Goal: Task Accomplishment & Management: Manage account settings

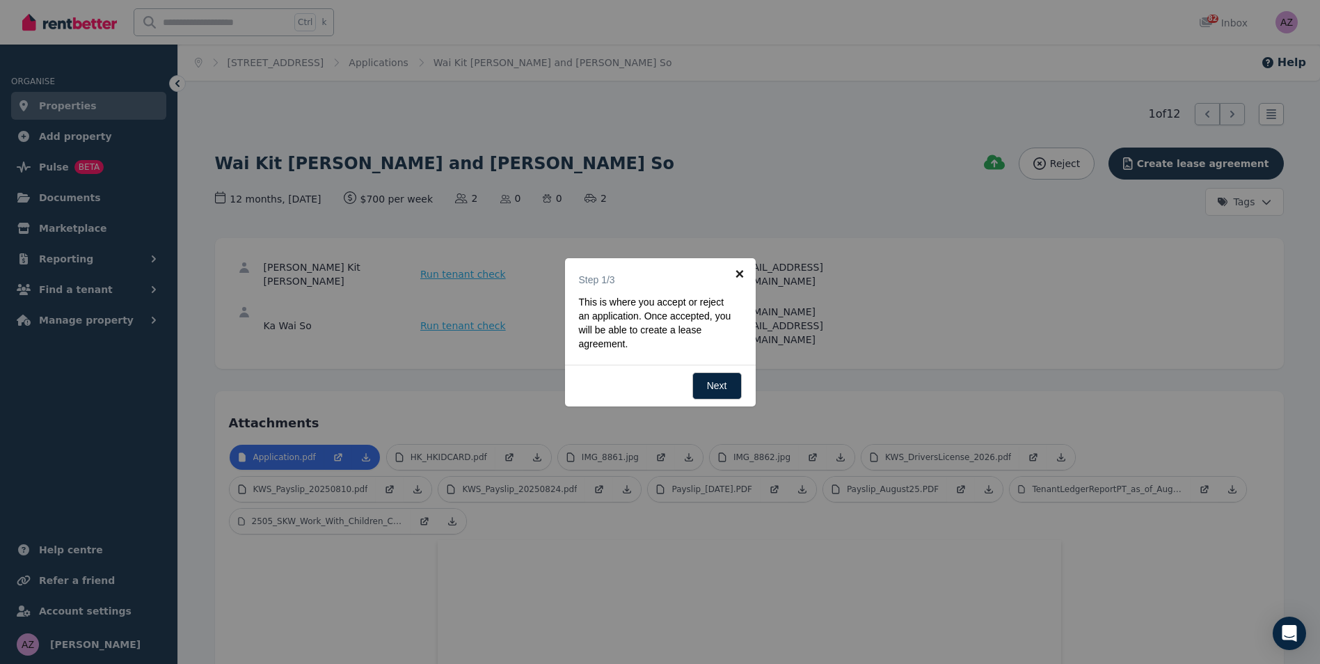
click at [739, 267] on link "×" at bounding box center [739, 273] width 31 height 31
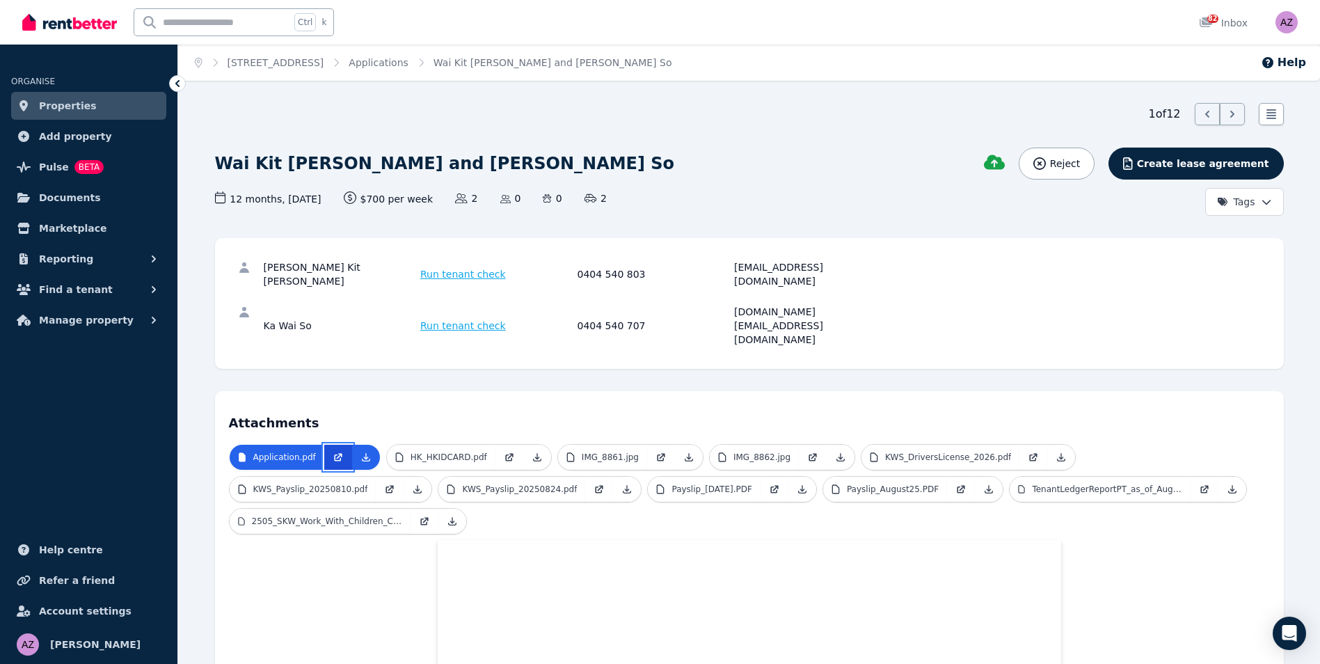
click at [333, 452] on icon at bounding box center [338, 457] width 11 height 11
click at [360, 452] on icon at bounding box center [365, 457] width 11 height 11
click at [432, 452] on p "HK_HKIDCARD.pdf" at bounding box center [449, 457] width 77 height 11
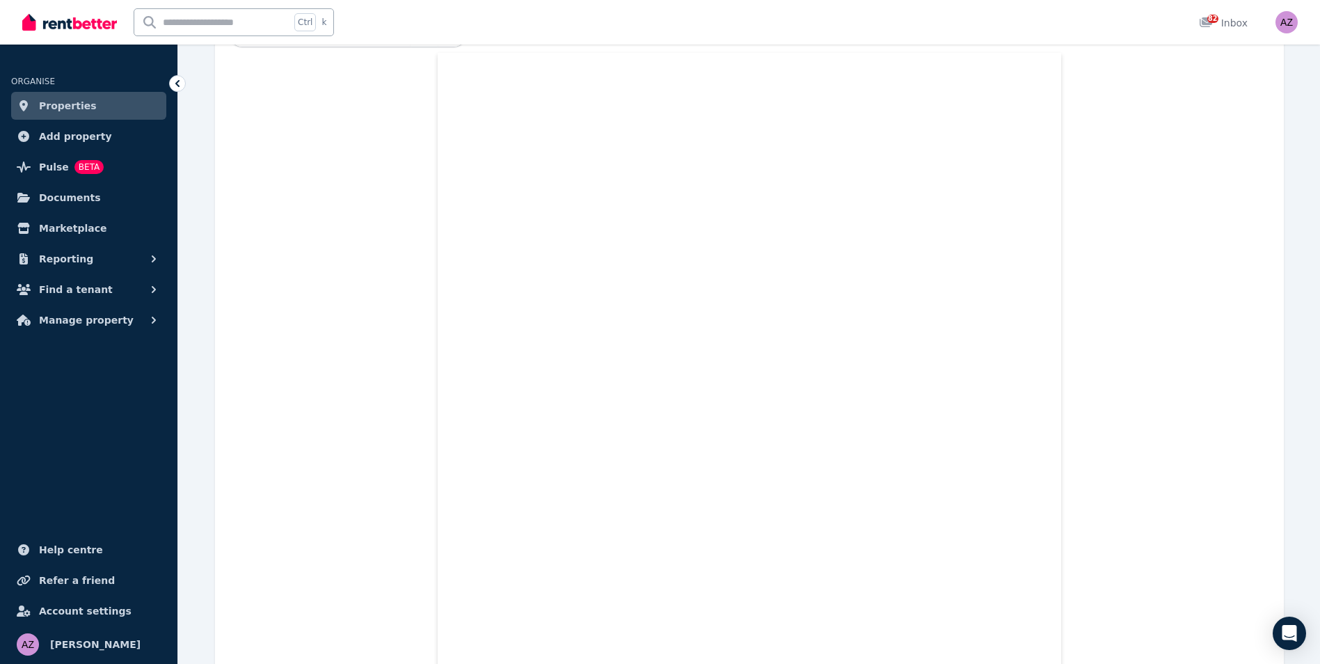
scroll to position [70, 0]
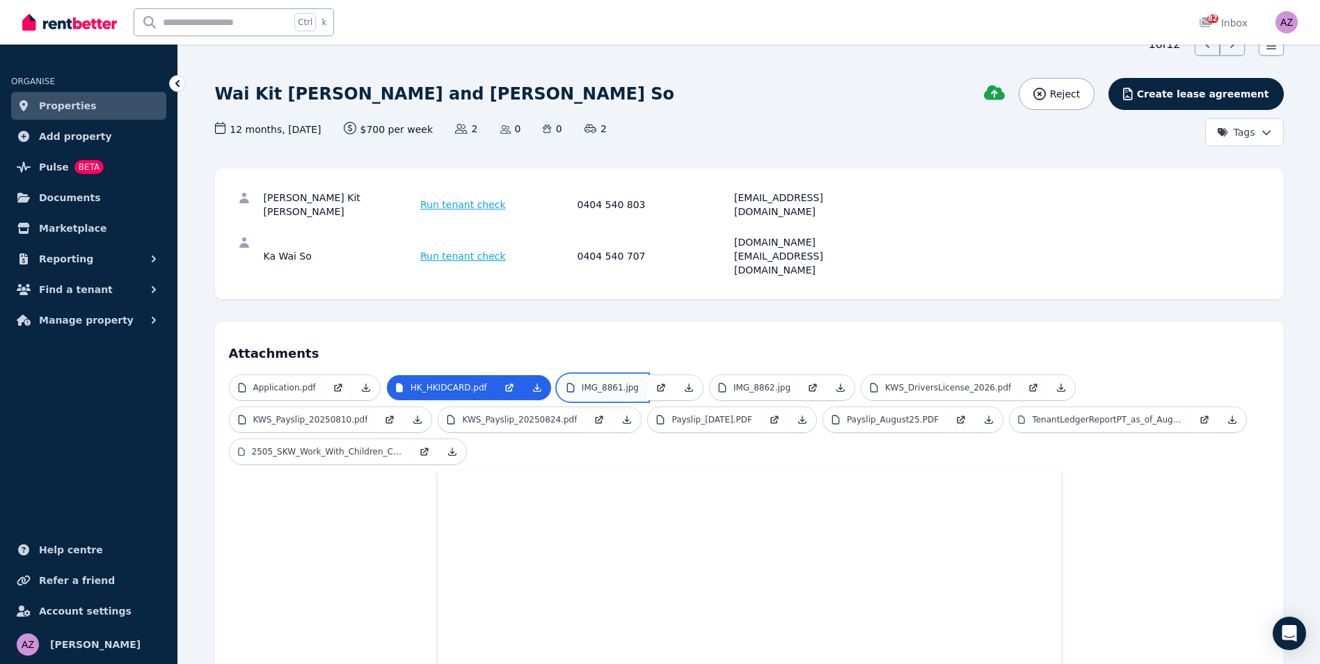
click at [601, 382] on p "IMG_8861.jpg" at bounding box center [610, 387] width 57 height 11
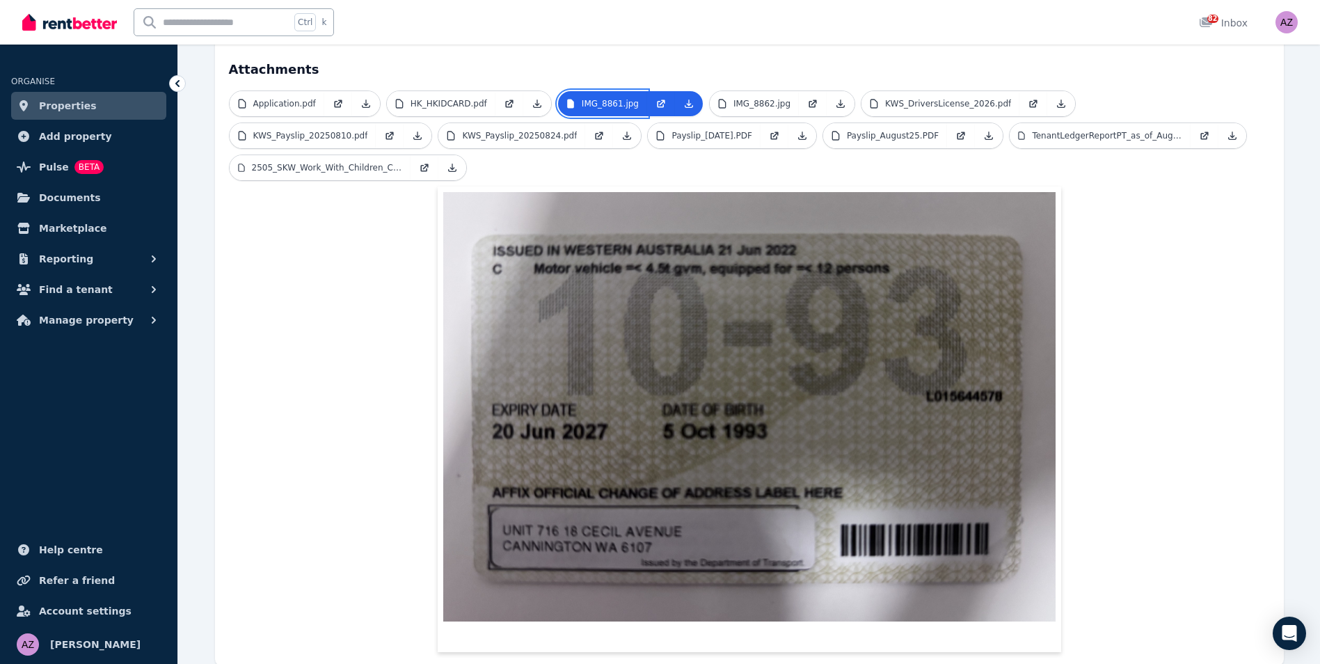
scroll to position [361, 0]
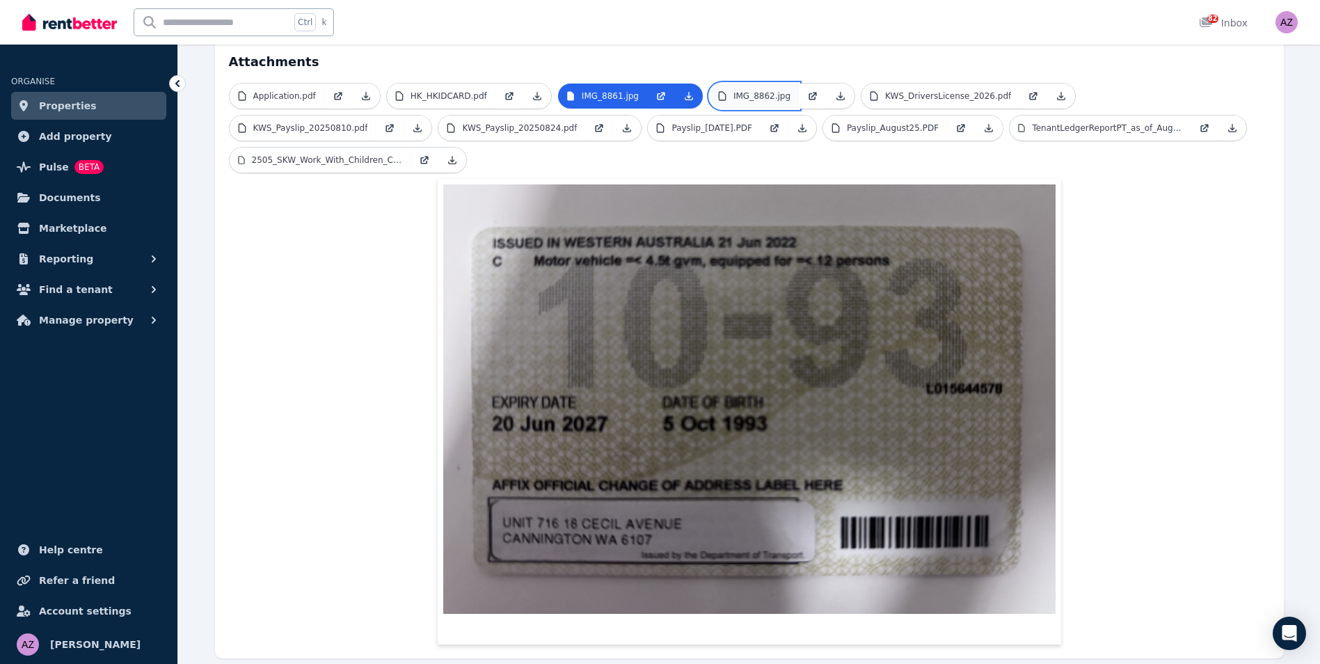
click at [733, 90] on p "IMG_8862.jpg" at bounding box center [761, 95] width 57 height 11
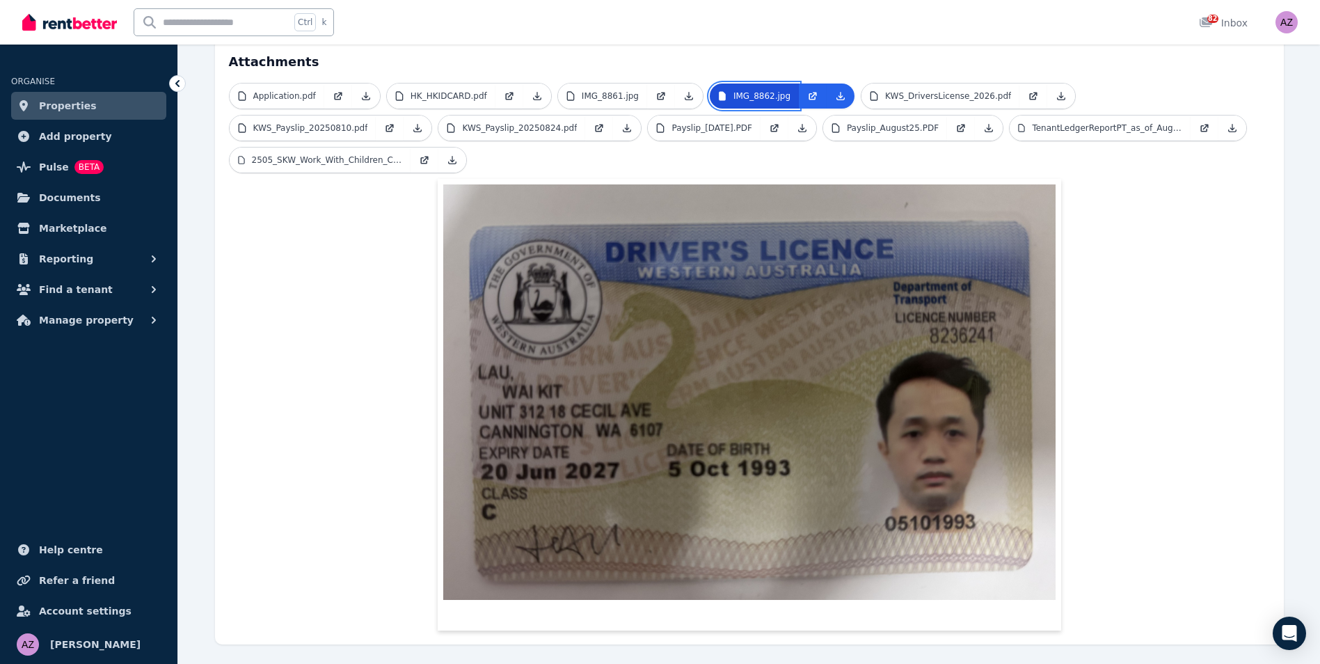
scroll to position [347, 0]
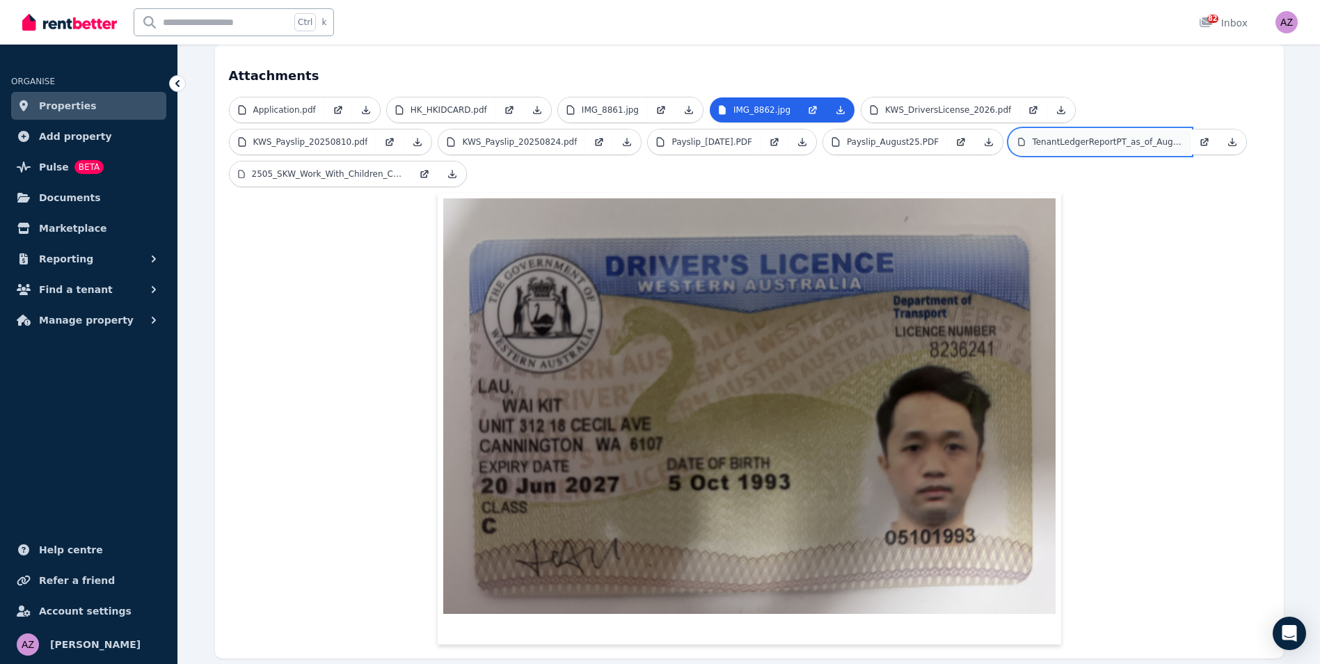
click at [1010, 129] on link "TenantLedgerReportPT_as_of_Aug25.pdf" at bounding box center [1100, 141] width 181 height 25
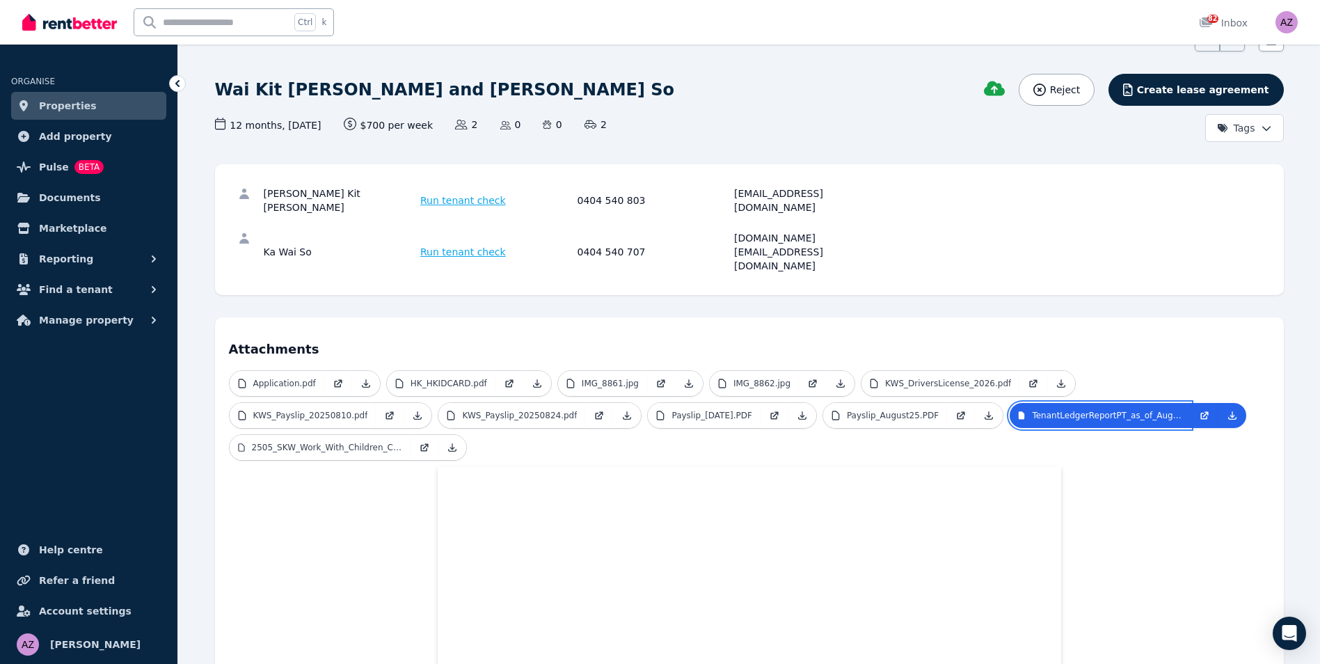
scroll to position [0, 0]
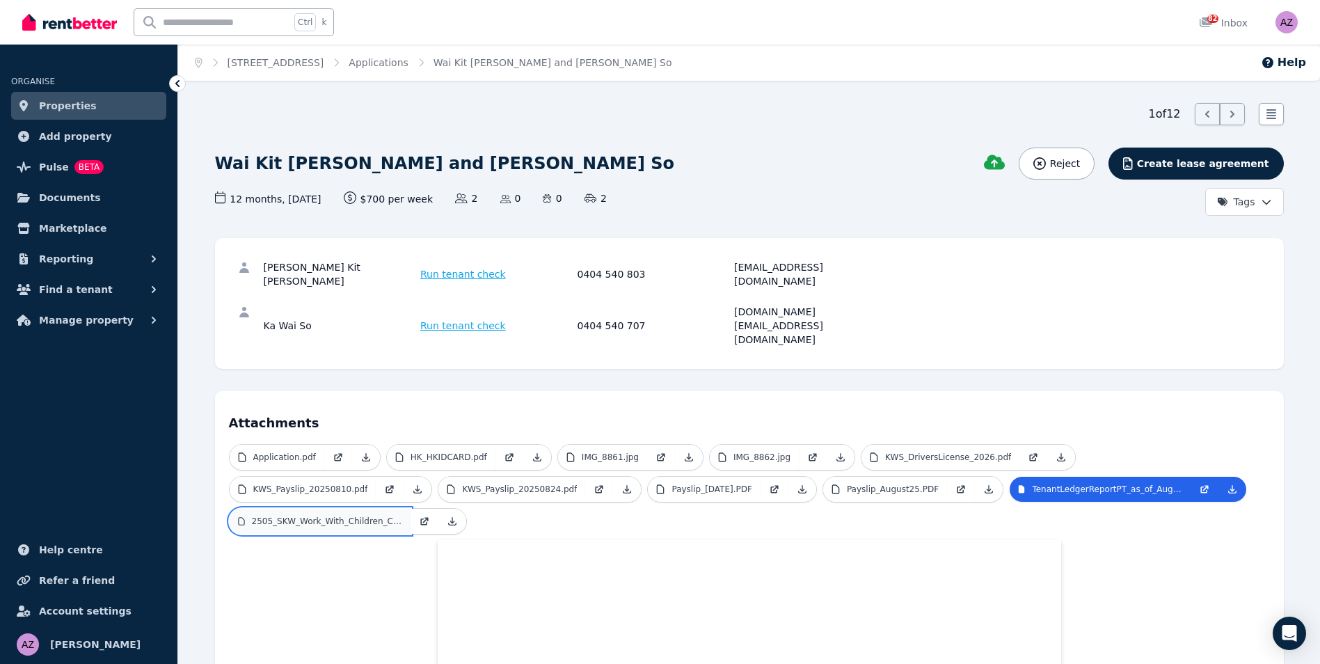
click at [356, 516] on p "2505_SKW_Work_With_Children_Card.pdf" at bounding box center [327, 521] width 150 height 11
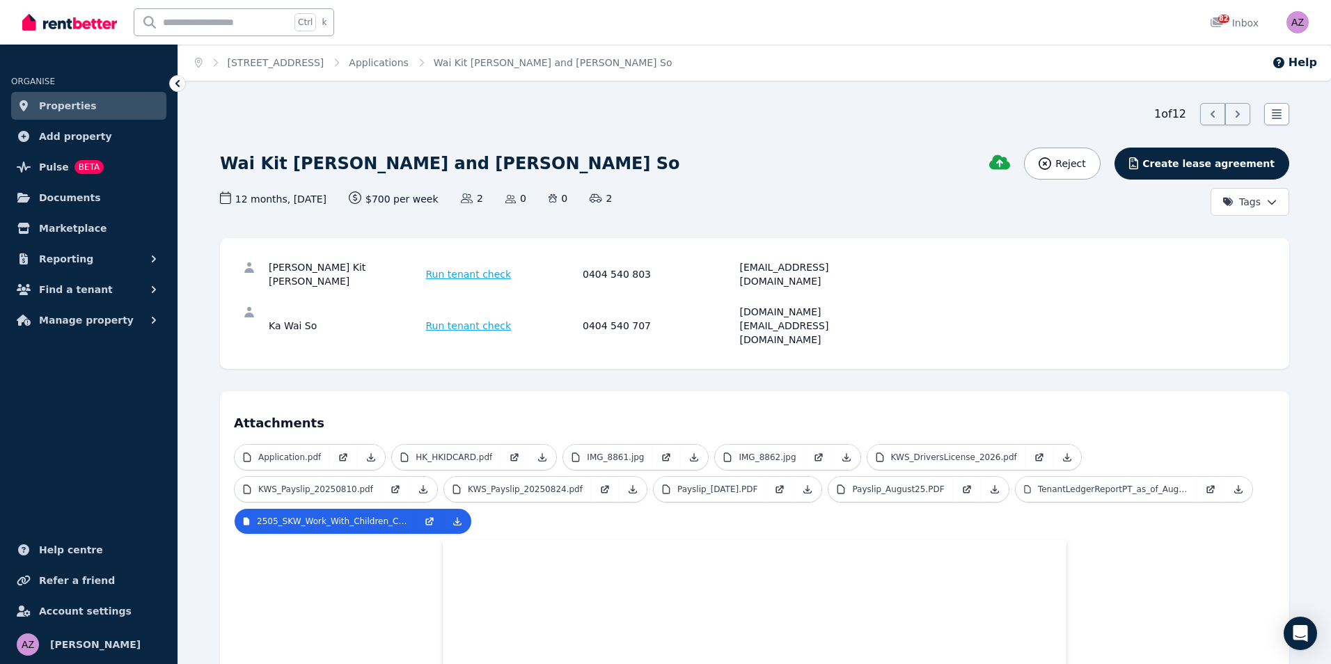
click at [1269, 199] on html "Open main menu Ctrl k 82 Inbox Open user menu ORGANISE Properties Add property …" at bounding box center [665, 332] width 1331 height 664
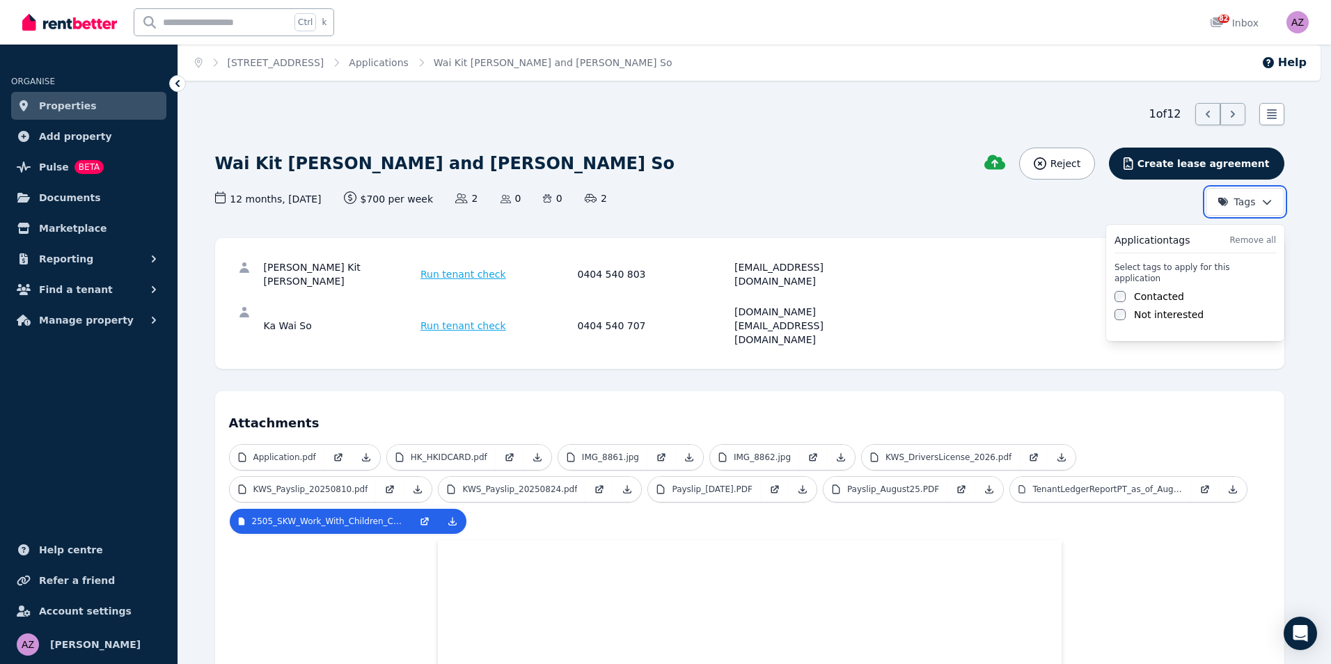
click at [1269, 199] on html "Open main menu Ctrl k 82 Inbox Open user menu ORGANISE Properties Add property …" at bounding box center [665, 332] width 1331 height 664
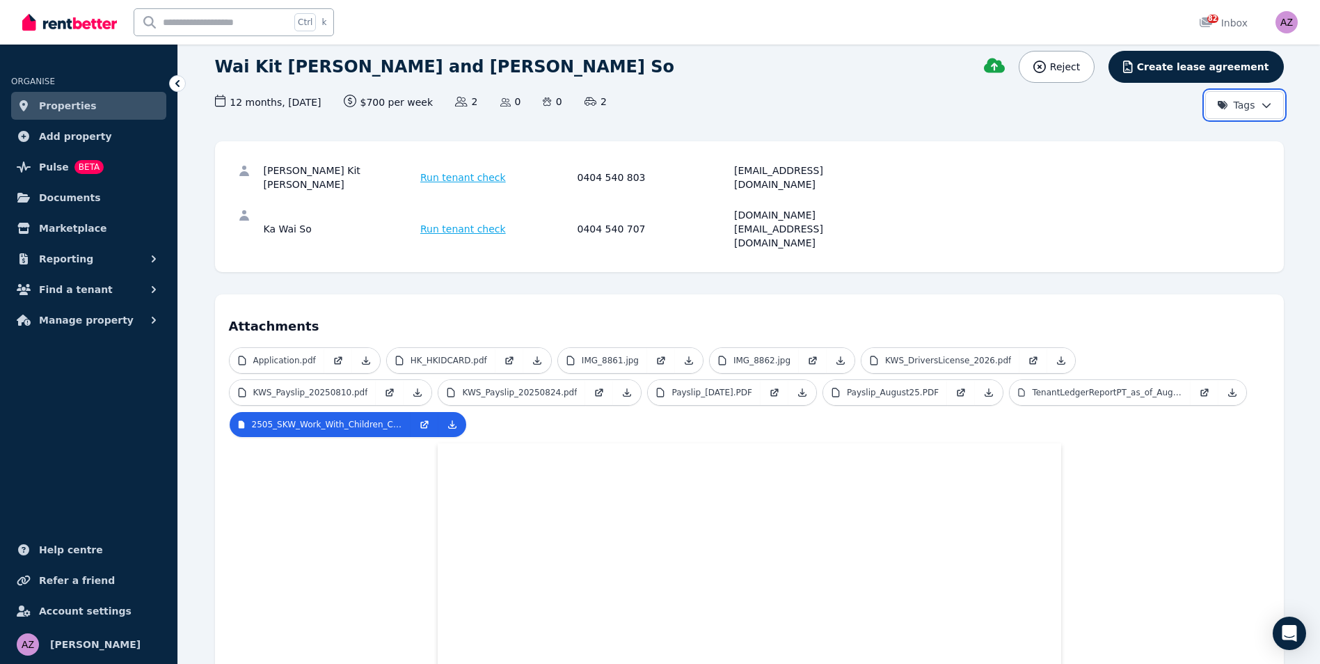
scroll to position [278, 0]
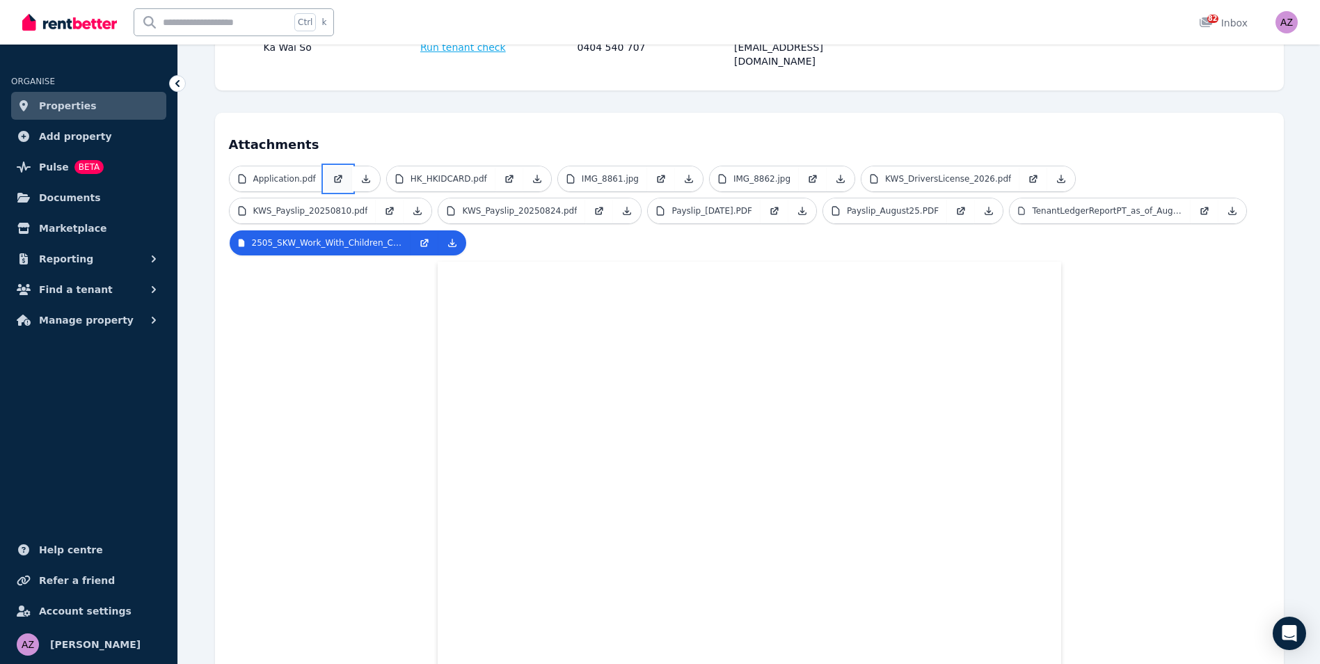
click at [329, 166] on link at bounding box center [338, 178] width 28 height 25
click at [326, 166] on link at bounding box center [338, 178] width 28 height 25
click at [368, 205] on p "KWS_Payslip_20250810.pdf" at bounding box center [310, 210] width 115 height 11
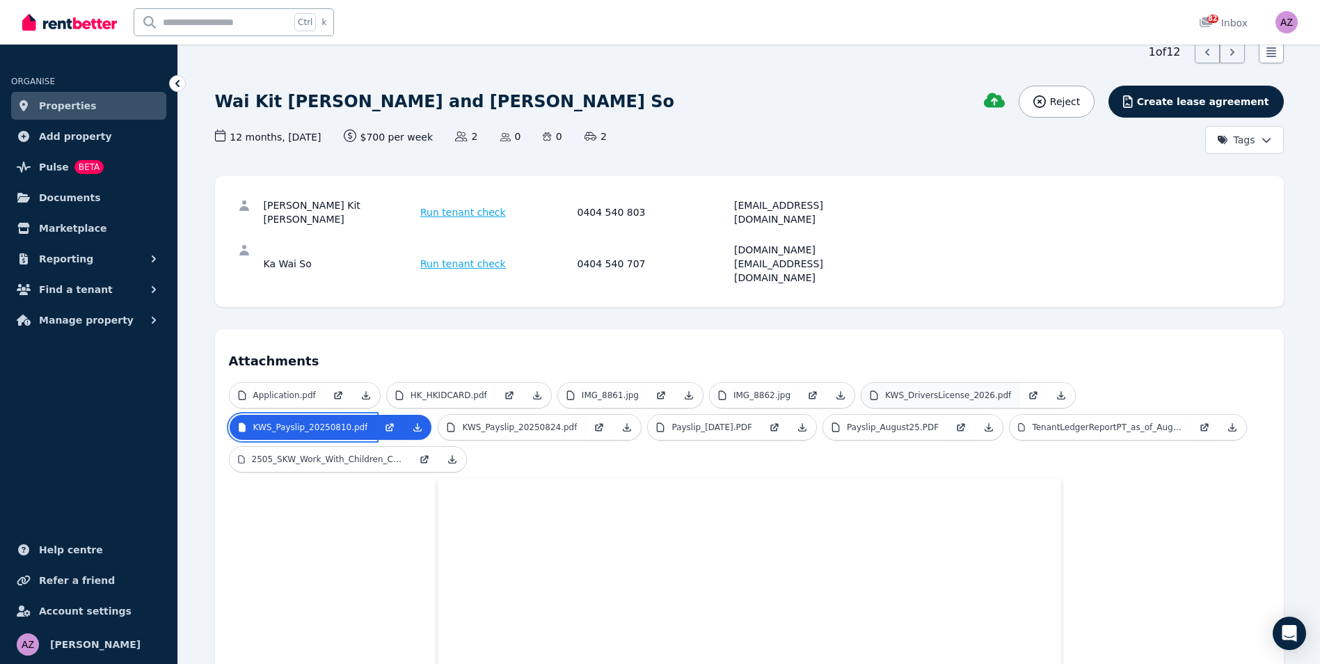
scroll to position [0, 0]
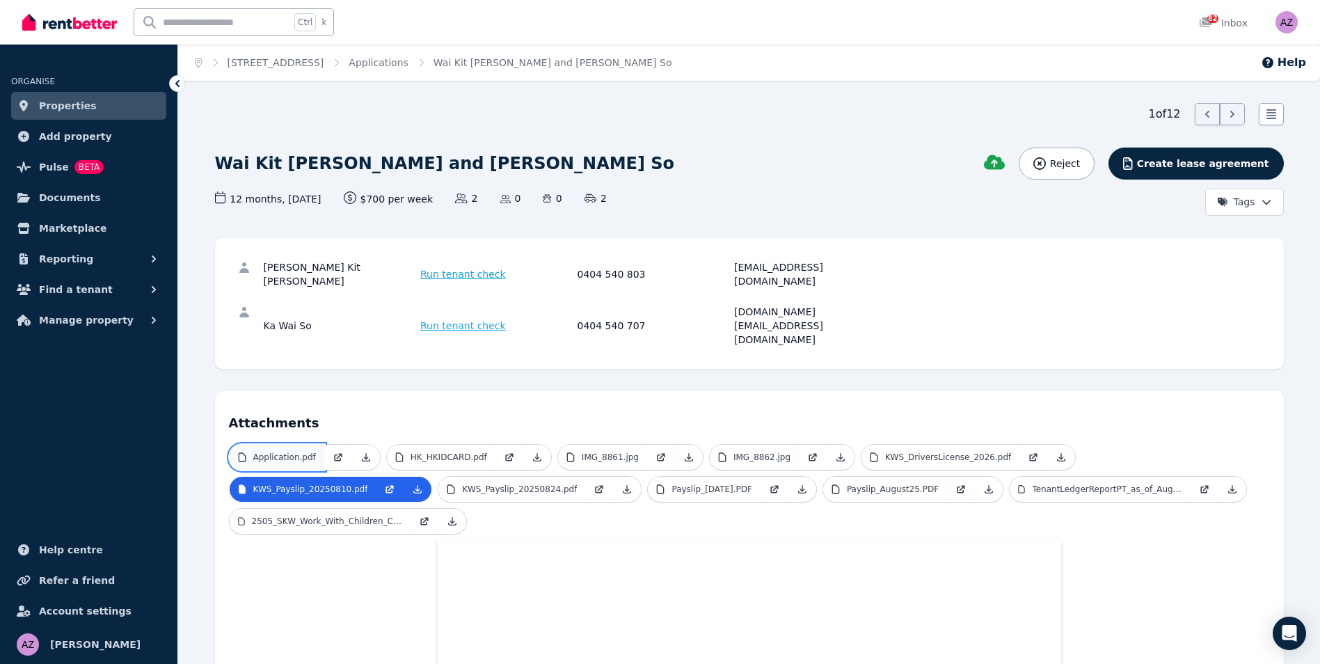
click at [315, 445] on link "Application.pdf" at bounding box center [277, 457] width 95 height 25
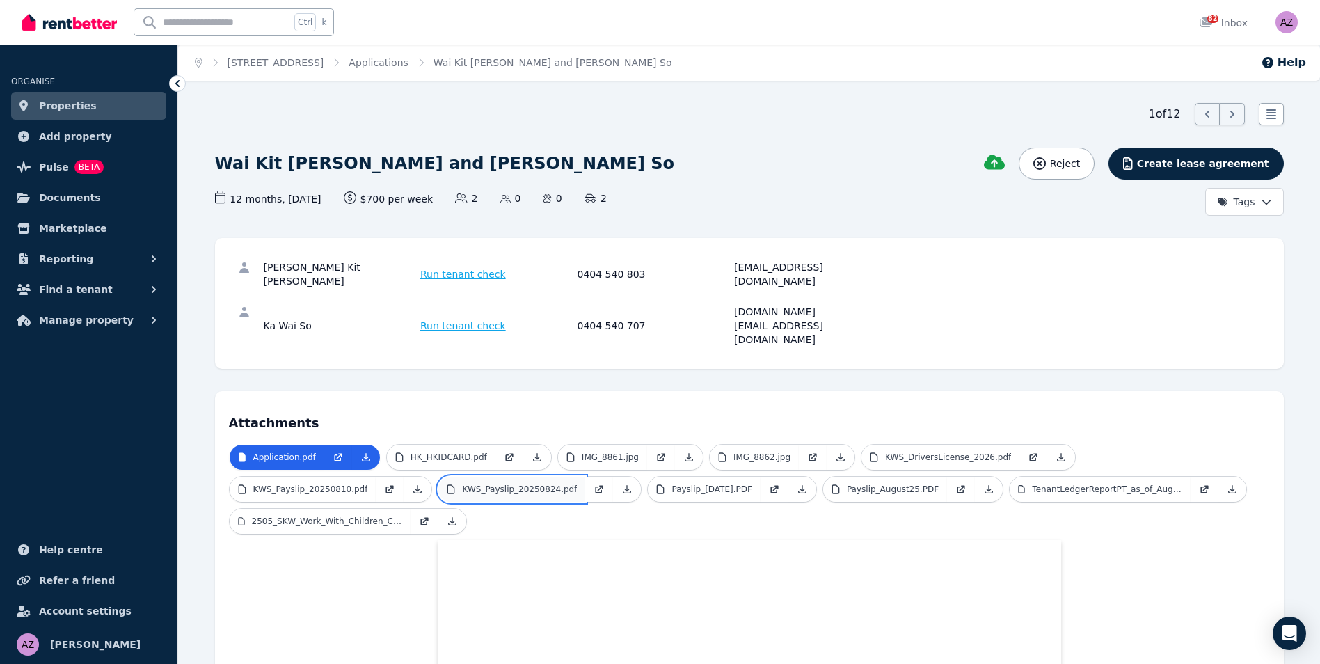
click at [462, 484] on p "KWS_Payslip_20250824.pdf" at bounding box center [519, 489] width 115 height 11
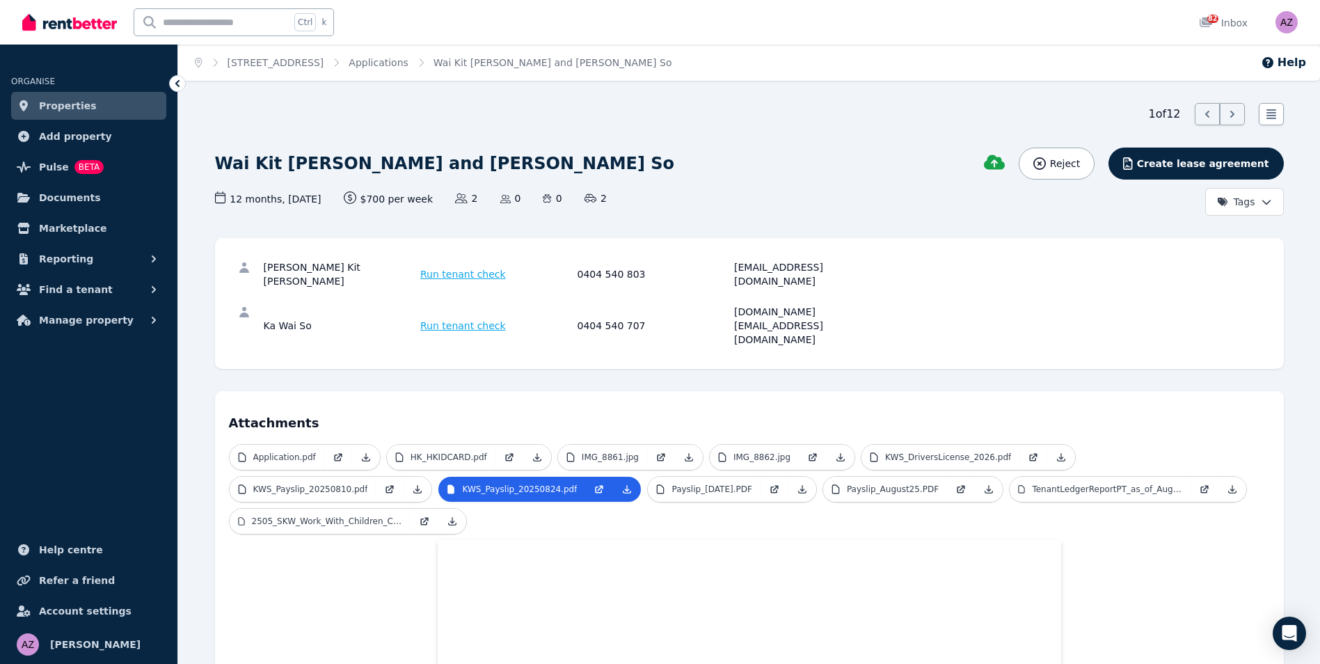
click at [290, 452] on p "Application.pdf" at bounding box center [284, 457] width 63 height 11
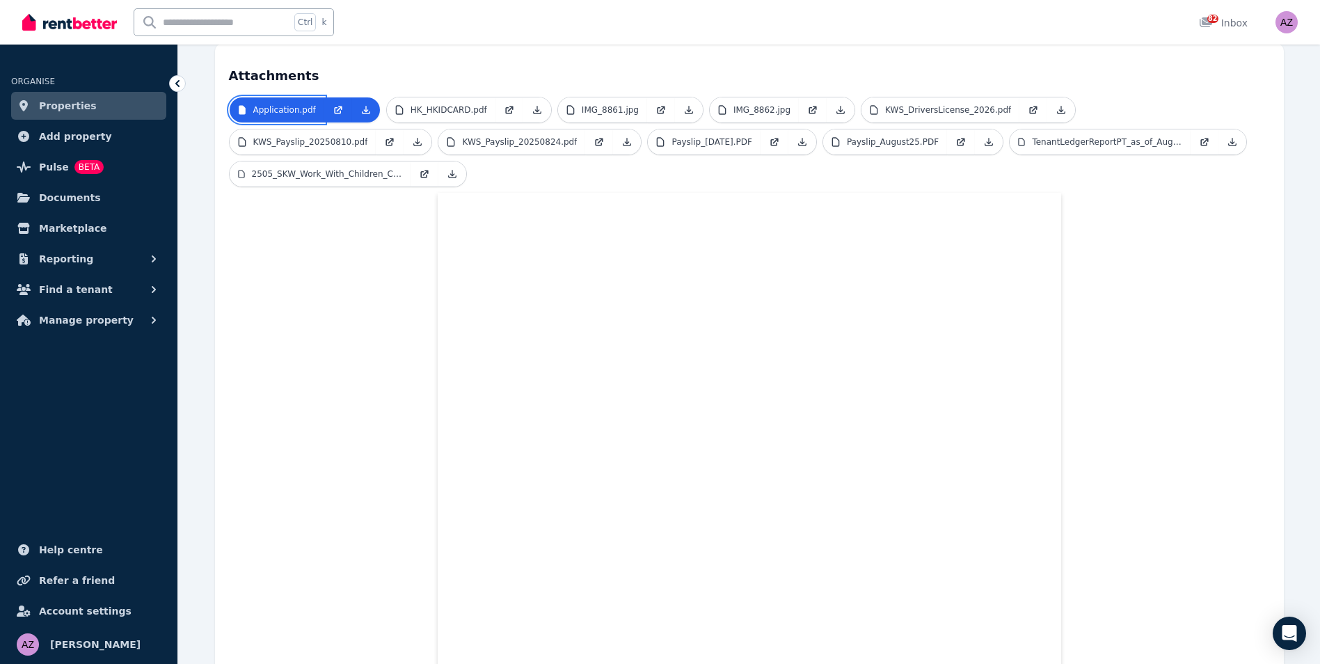
scroll to position [348, 0]
click at [80, 644] on span "[PERSON_NAME]" at bounding box center [95, 644] width 90 height 17
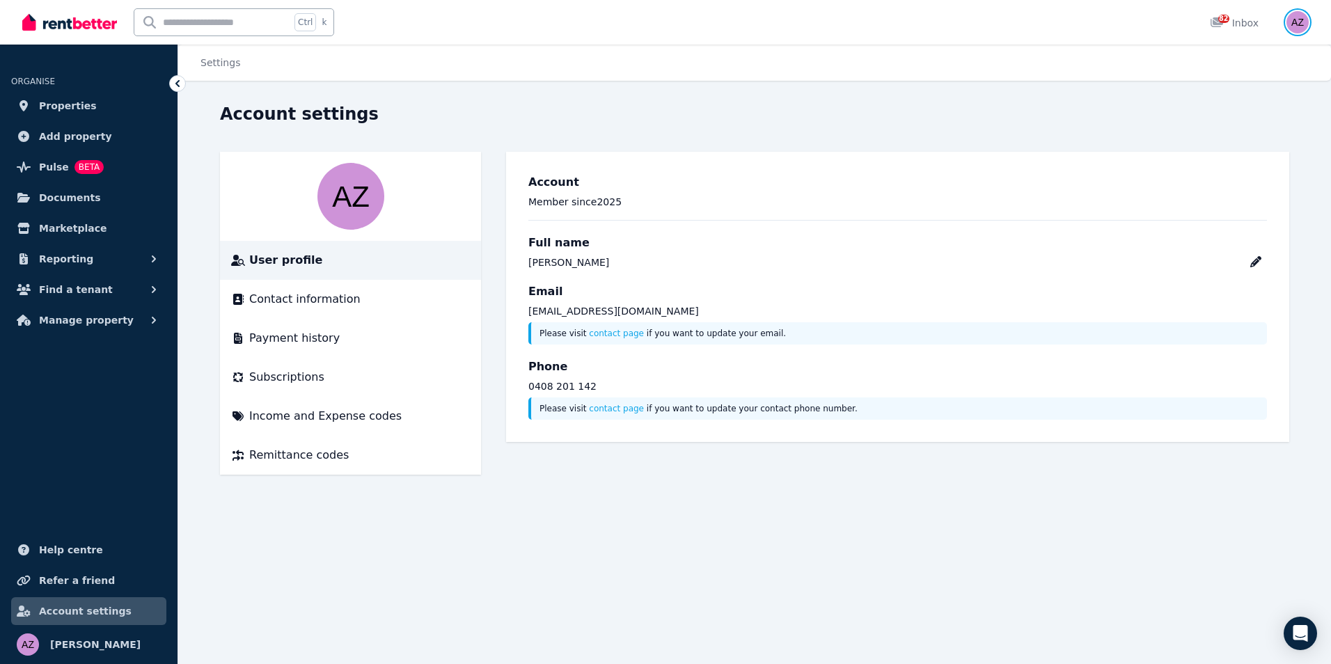
click at [1299, 15] on img "button" at bounding box center [1297, 22] width 22 height 22
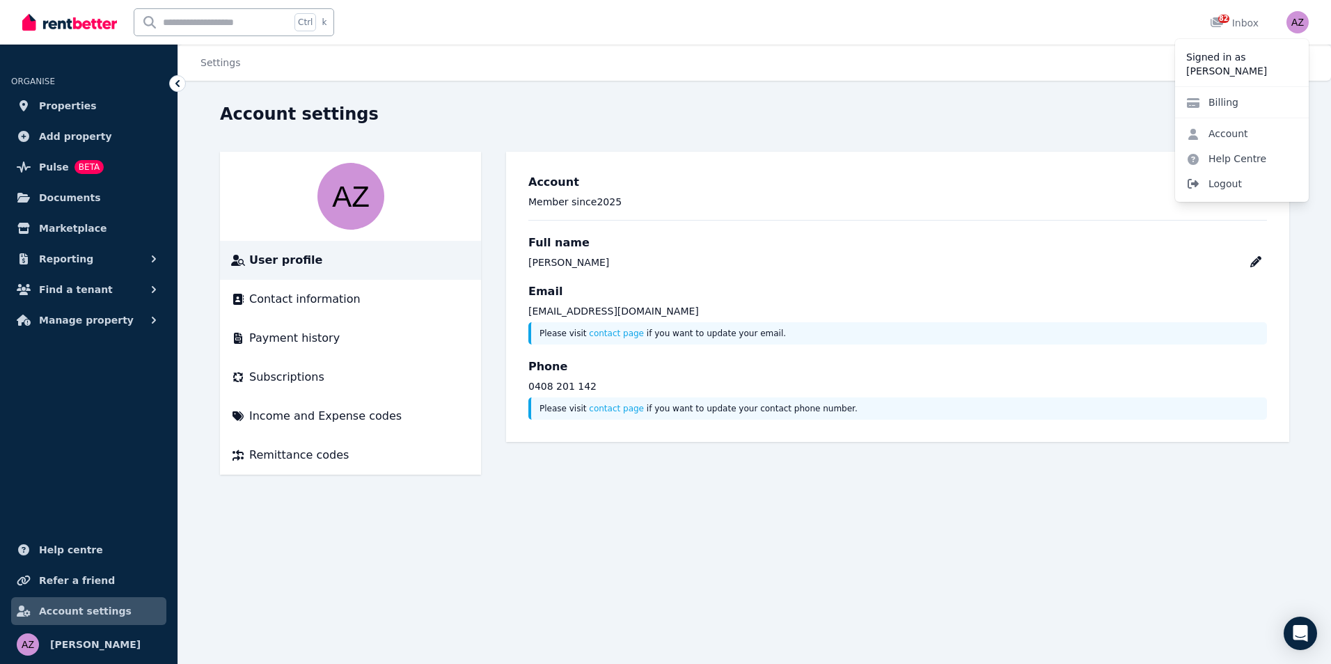
click at [1232, 184] on span "Logout" at bounding box center [1242, 183] width 134 height 25
